Goal: Information Seeking & Learning: Learn about a topic

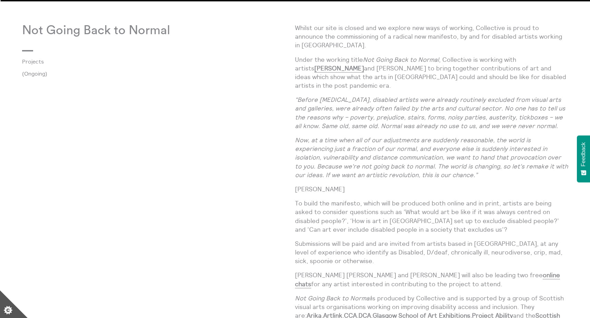
scroll to position [870, 0]
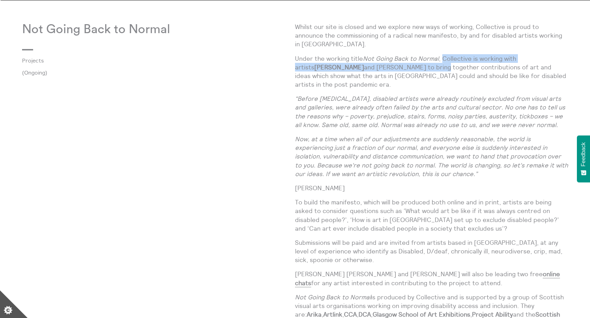
drag, startPoint x: 442, startPoint y: 48, endPoint x: 421, endPoint y: 57, distance: 22.9
click at [421, 57] on p "Under the working title Not Going Back to Normal , Collective is working with a…" at bounding box center [431, 71] width 273 height 35
copy p "Collective is working with artists Harry Josephine Giles and Sasha Saben Callag…"
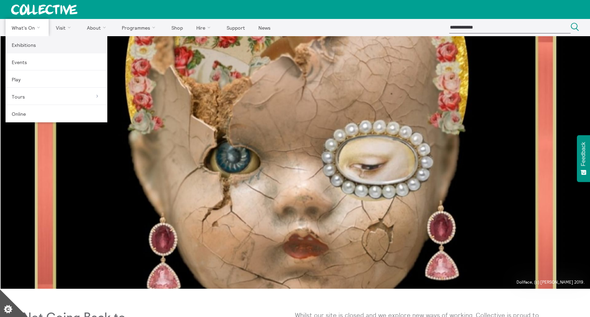
click at [28, 45] on link "Exhibitions" at bounding box center [57, 44] width 102 height 17
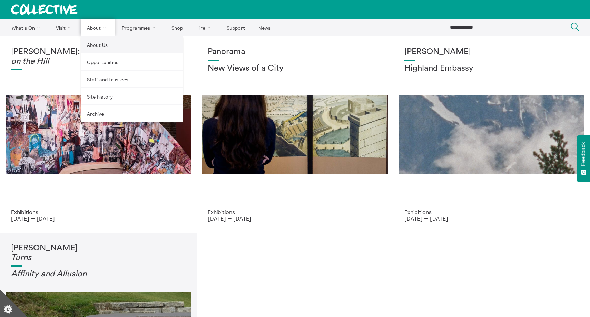
click at [96, 47] on link "About Us" at bounding box center [132, 44] width 102 height 17
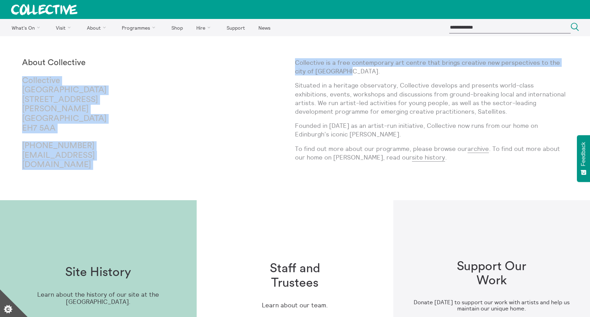
drag, startPoint x: 338, startPoint y: 70, endPoint x: 295, endPoint y: 61, distance: 44.4
click at [295, 61] on p "Collective is a free contemporary art centre that brings creative new perspecti…" at bounding box center [431, 66] width 273 height 17
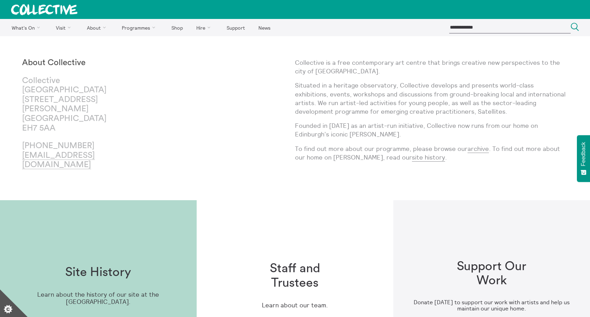
click at [326, 77] on div "Collective is a free contemporary art centre that brings creative new perspecti…" at bounding box center [431, 118] width 273 height 120
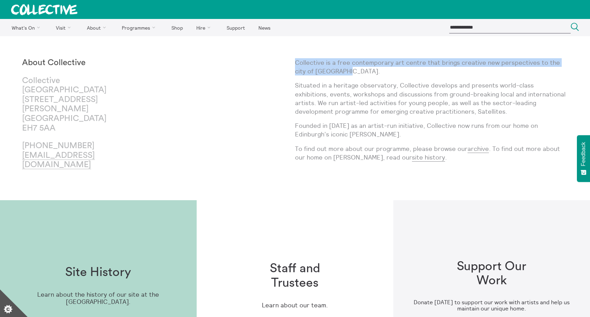
drag, startPoint x: 335, startPoint y: 72, endPoint x: 296, endPoint y: 63, distance: 39.4
click at [296, 63] on p "Collective is a free contemporary art centre that brings creative new perspecti…" at bounding box center [431, 66] width 273 height 17
copy p "Collective is a free contemporary art centre that brings creative new perspecti…"
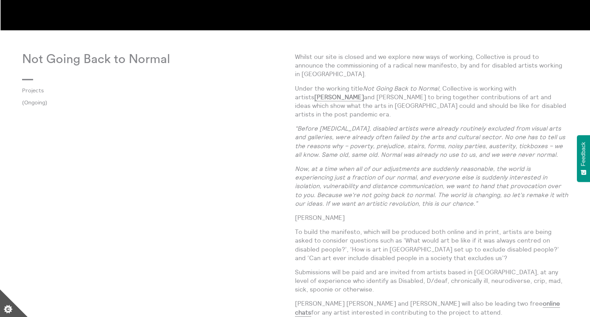
scroll to position [842, 0]
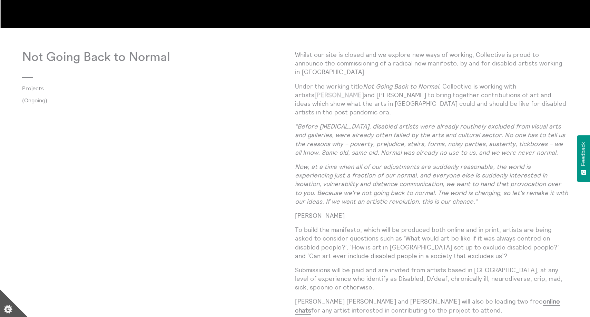
click at [364, 91] on link "[PERSON_NAME]" at bounding box center [339, 95] width 50 height 8
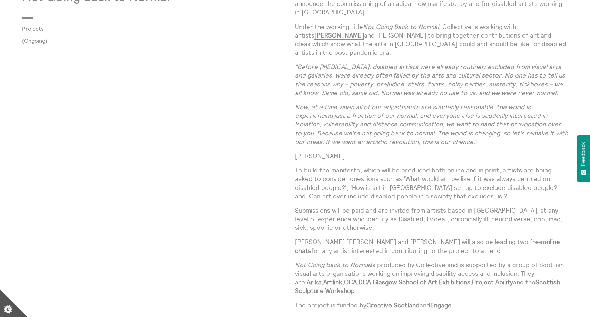
scroll to position [900, 0]
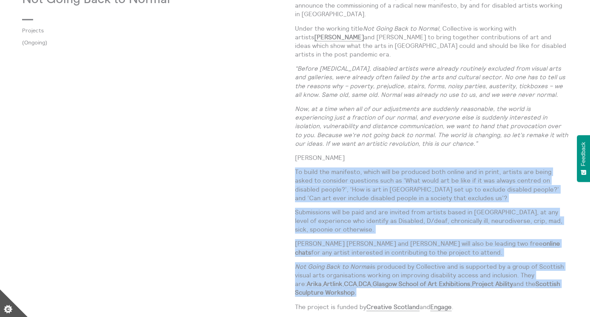
drag, startPoint x: 357, startPoint y: 285, endPoint x: 295, endPoint y: 161, distance: 139.2
click at [295, 161] on div "Whilst our site is closed and we explore new ways of working, Collective is pro…" at bounding box center [431, 183] width 273 height 382
copy div "To build the manifesto, which will be produced both online and in print, artist…"
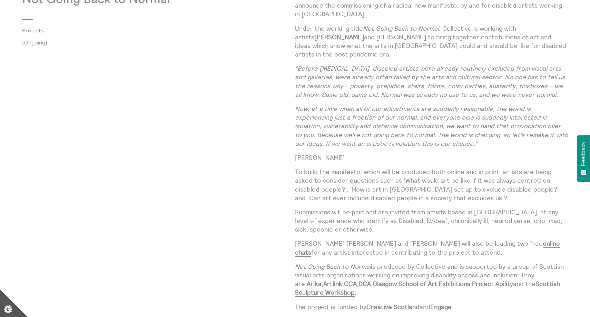
click at [252, 201] on div "Not Going Back to Normal Projects (Ongoing)" at bounding box center [158, 211] width 273 height 439
click at [317, 154] on p "[PERSON_NAME]" at bounding box center [431, 158] width 273 height 9
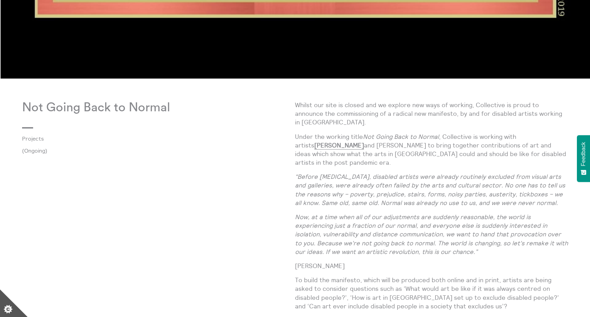
scroll to position [790, 0]
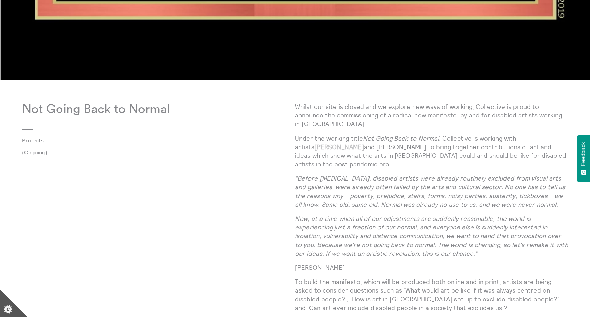
click at [328, 143] on link "[PERSON_NAME]" at bounding box center [339, 147] width 50 height 8
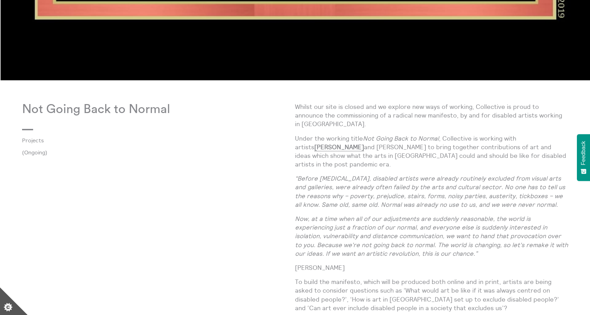
click at [390, 135] on p "Under the working title Not Going Back to Normal , Collective is working with a…" at bounding box center [431, 151] width 273 height 35
drag, startPoint x: 420, startPoint y: 137, endPoint x: 355, endPoint y: 139, distance: 64.9
click at [355, 139] on p "Under the working title Not Going Back to Normal , Collective is working with a…" at bounding box center [431, 151] width 273 height 35
copy p "[PERSON_NAME]"
click at [326, 143] on link "[PERSON_NAME]" at bounding box center [339, 147] width 50 height 8
